Goal: Answer question/provide support

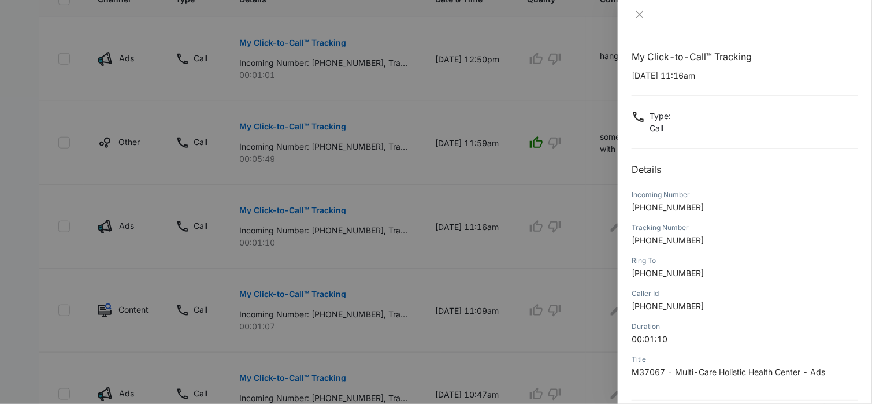
scroll to position [109, 0]
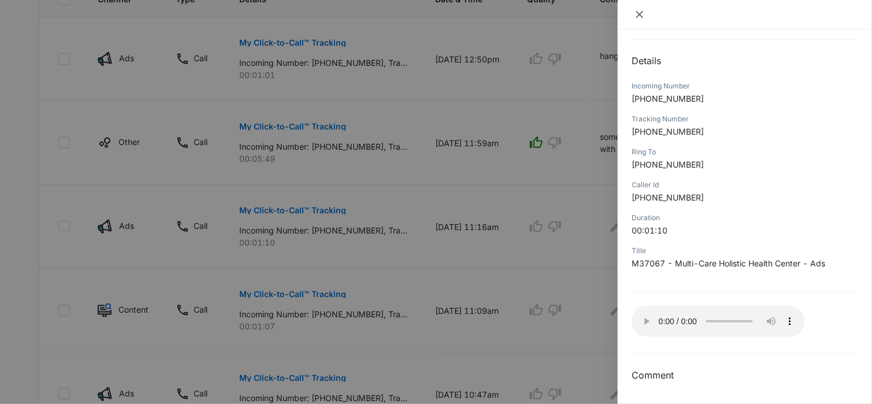
drag, startPoint x: 639, startPoint y: 12, endPoint x: 656, endPoint y: 23, distance: 19.9
click at [640, 12] on icon "close" at bounding box center [639, 14] width 9 height 9
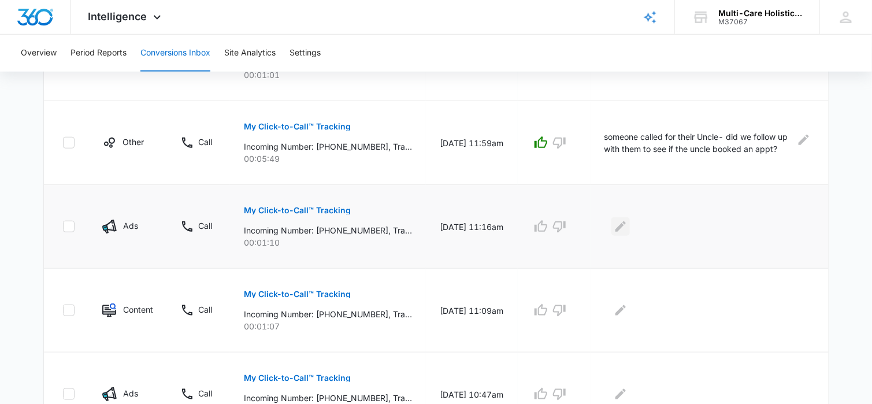
click at [627, 228] on icon "Edit Comments" at bounding box center [620, 226] width 14 height 14
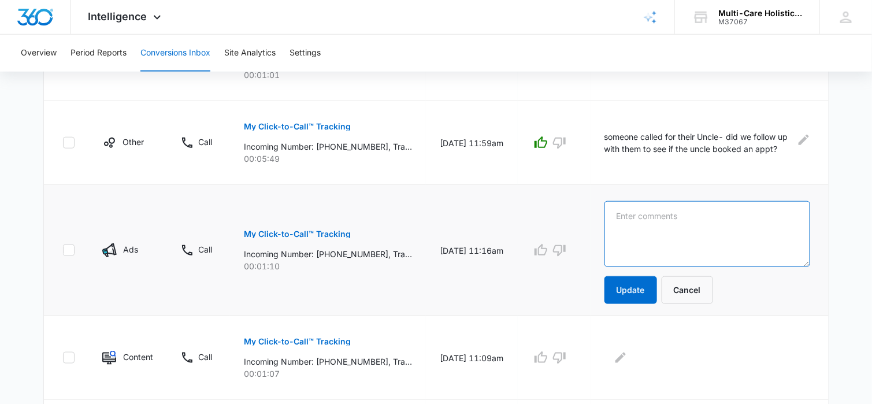
click at [649, 223] on textarea at bounding box center [707, 234] width 206 height 66
type textarea "hang up"
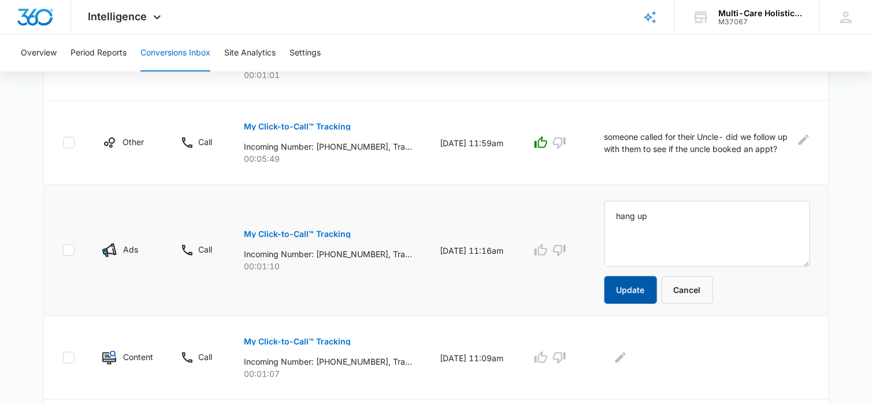
click at [632, 293] on button "Update" at bounding box center [630, 290] width 53 height 28
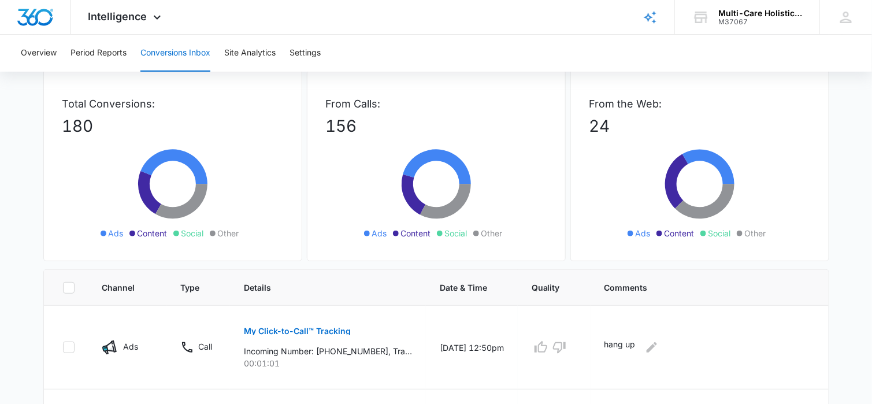
scroll to position [0, 0]
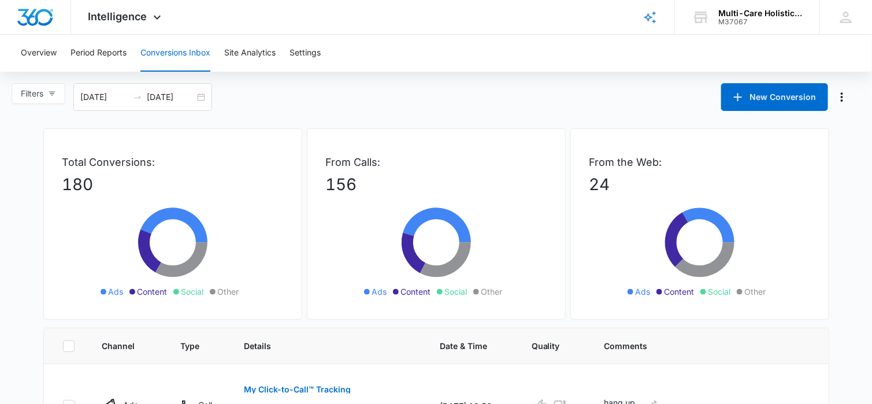
click at [165, 54] on button "Conversions Inbox" at bounding box center [175, 53] width 70 height 37
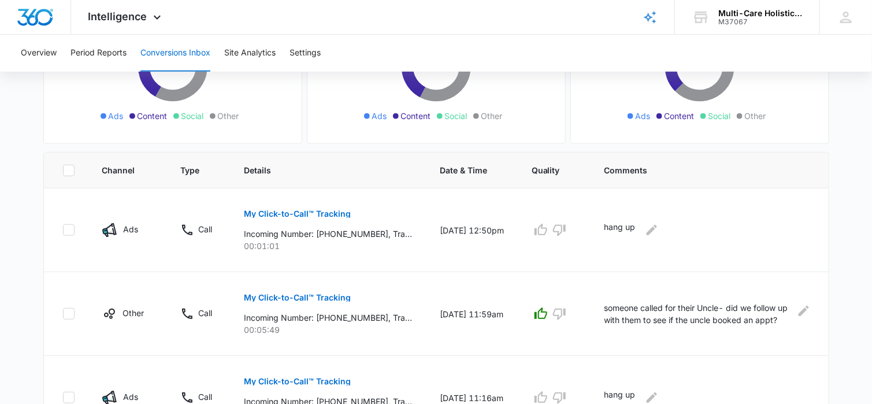
scroll to position [173, 0]
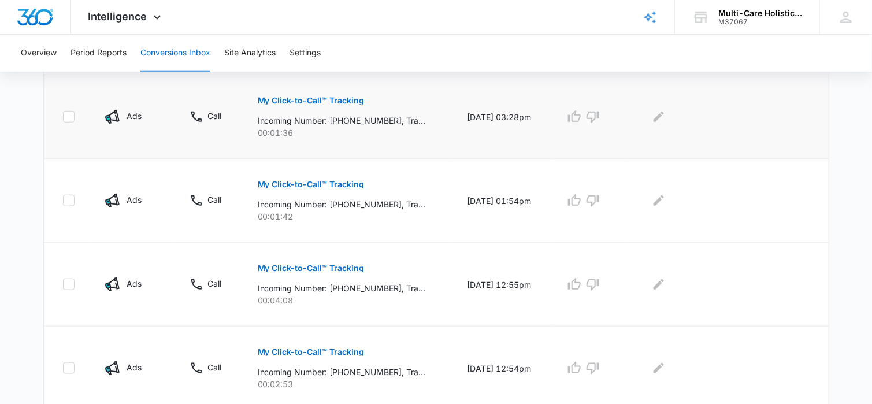
scroll to position [231, 0]
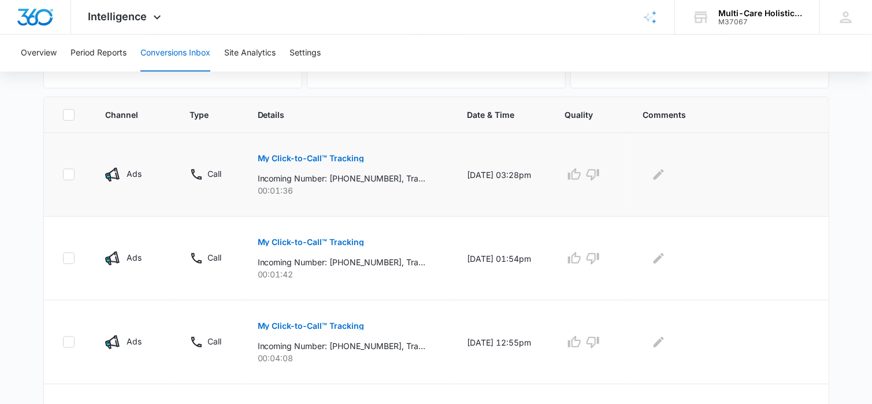
click at [333, 154] on p "My Click-to-Call™ Tracking" at bounding box center [311, 158] width 107 height 8
